Goal: Register for event/course

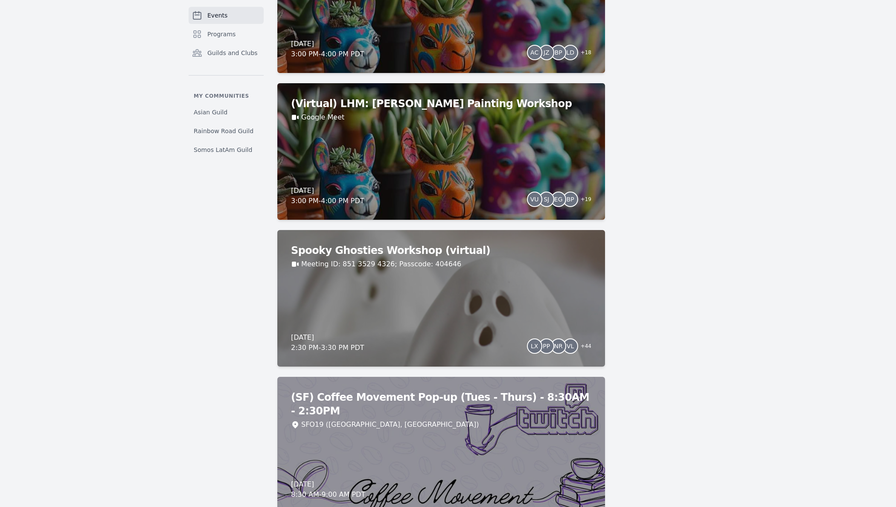
scroll to position [3275, 0]
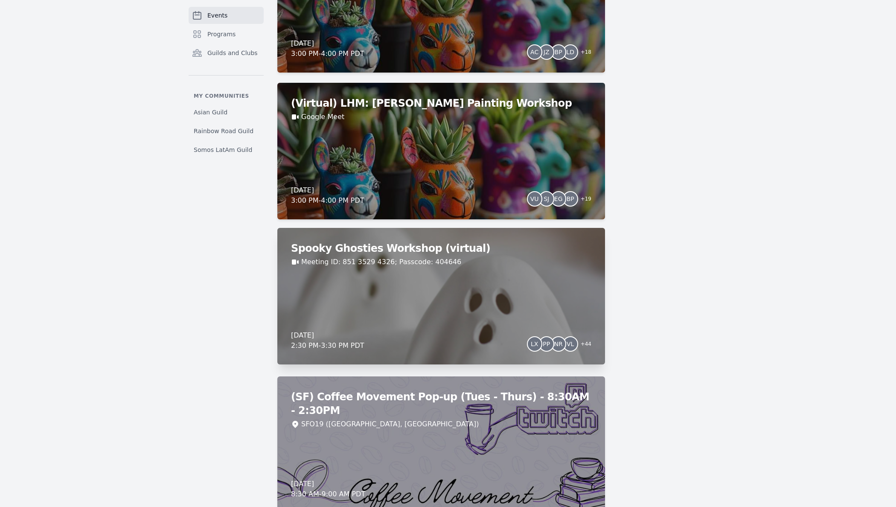
click at [450, 300] on div "Spooky Ghosties Workshop (virtual) Meeting ID: 851 3529 4326; Passcode: 404646 …" at bounding box center [441, 296] width 328 height 136
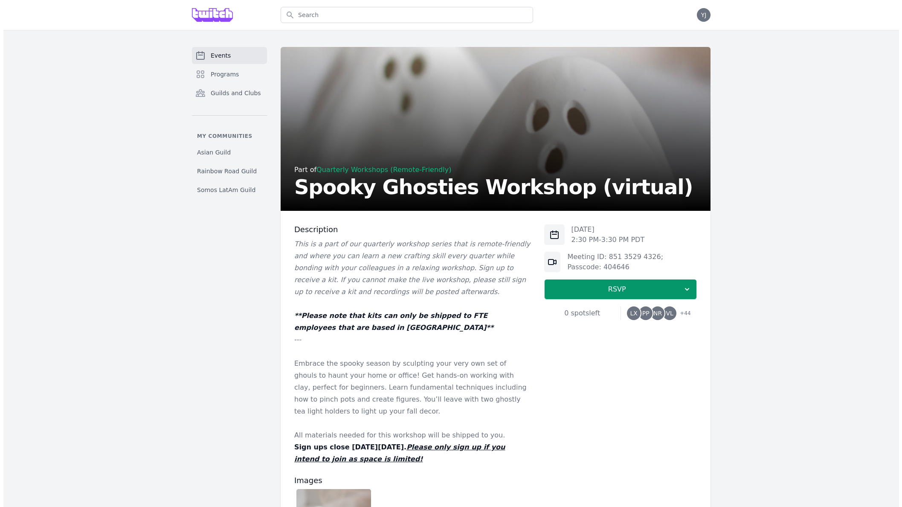
scroll to position [212, 0]
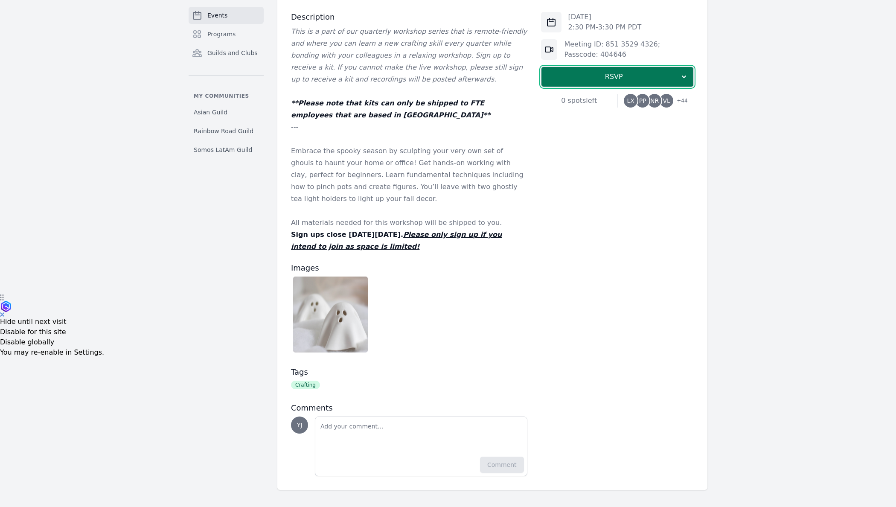
click at [677, 80] on span "RSVP" at bounding box center [613, 77] width 131 height 10
click at [639, 200] on div "[DATE] 2:30 PM - 3:30 PM PDT Meeting ID: 851 3529 4326; Passcode: 404646 RSVP I…" at bounding box center [617, 244] width 153 height 464
click at [654, 98] on span "NR" at bounding box center [654, 101] width 9 height 6
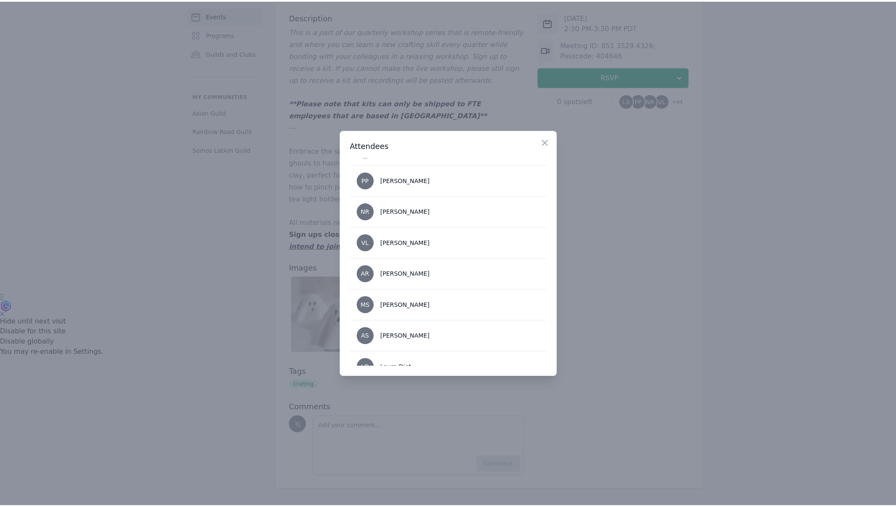
scroll to position [0, 0]
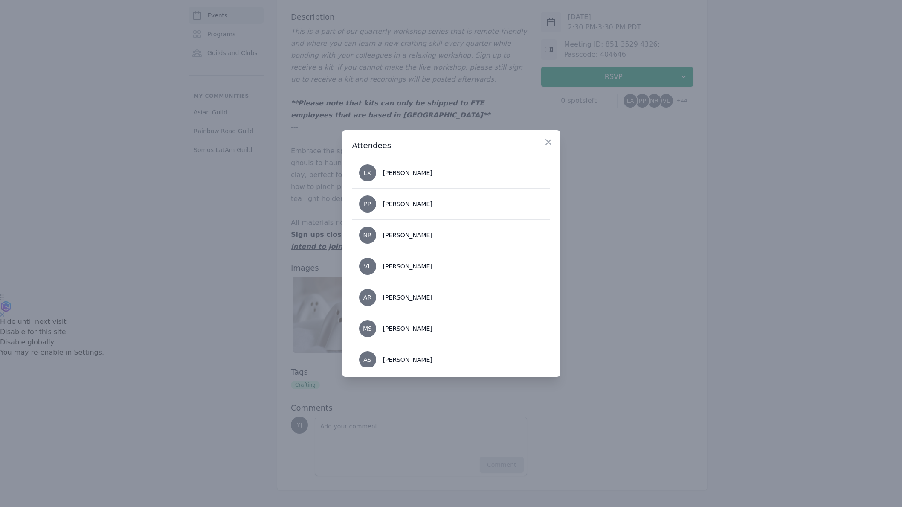
click at [680, 247] on div at bounding box center [451, 253] width 902 height 507
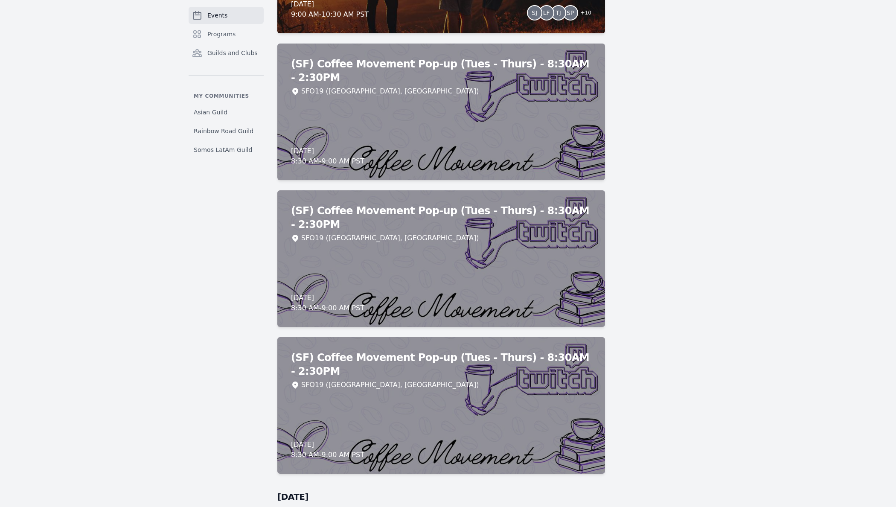
scroll to position [5876, 0]
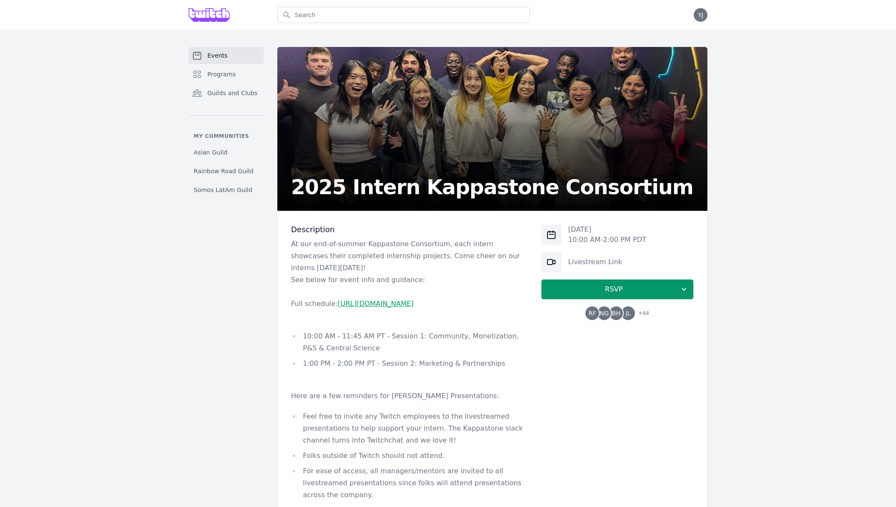
scroll to position [148, 0]
